Goal: Transaction & Acquisition: Purchase product/service

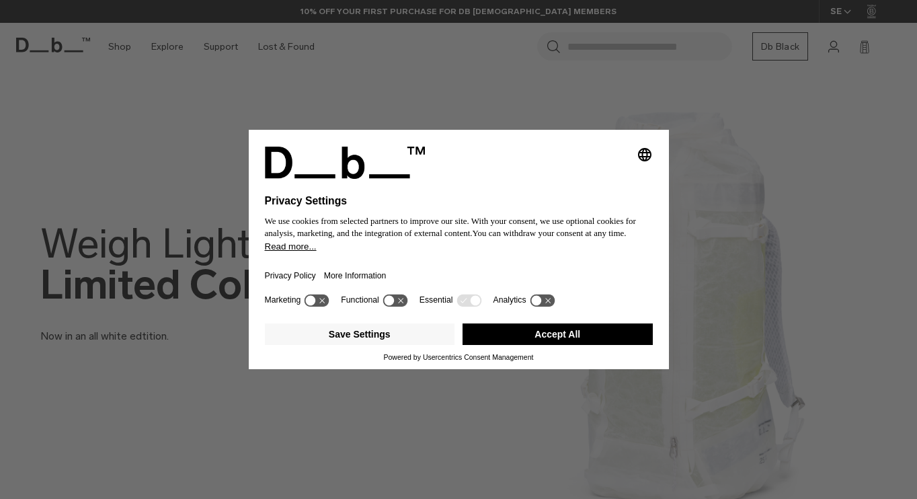
click at [516, 340] on button "Accept All" at bounding box center [557, 334] width 190 height 22
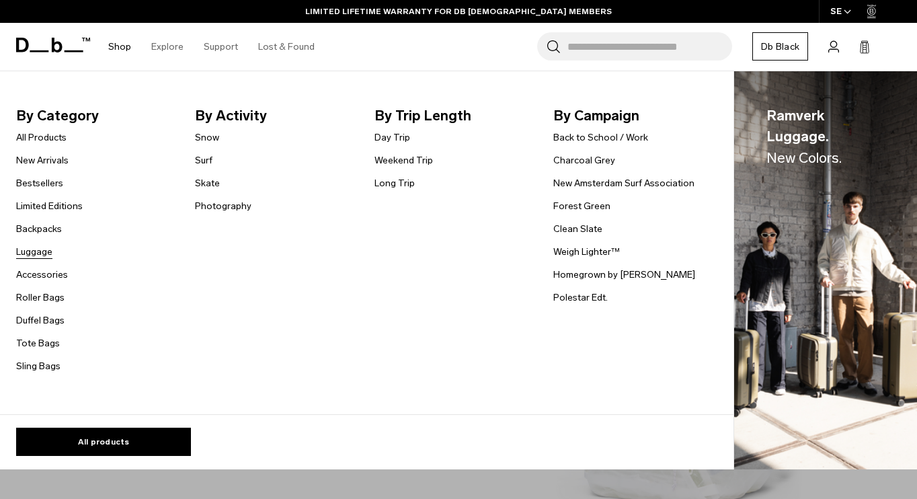
click at [42, 253] on link "Luggage" at bounding box center [34, 252] width 36 height 14
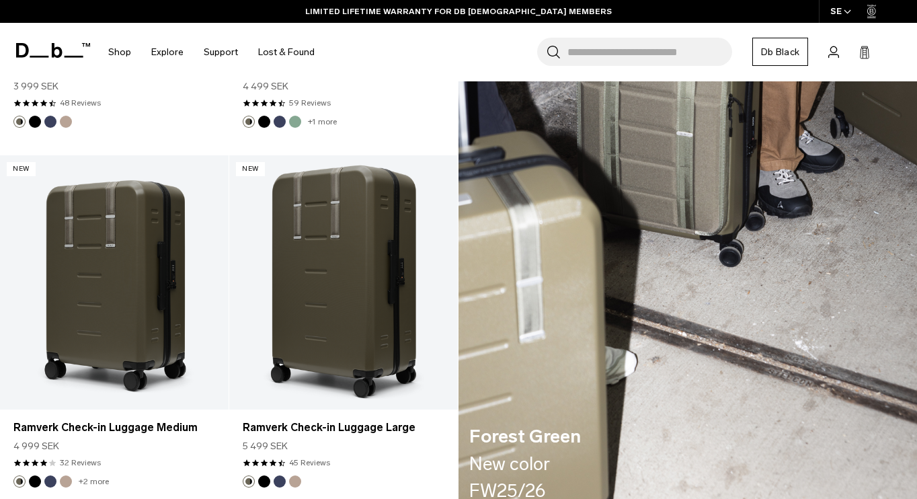
scroll to position [1988, 0]
